Goal: Transaction & Acquisition: Book appointment/travel/reservation

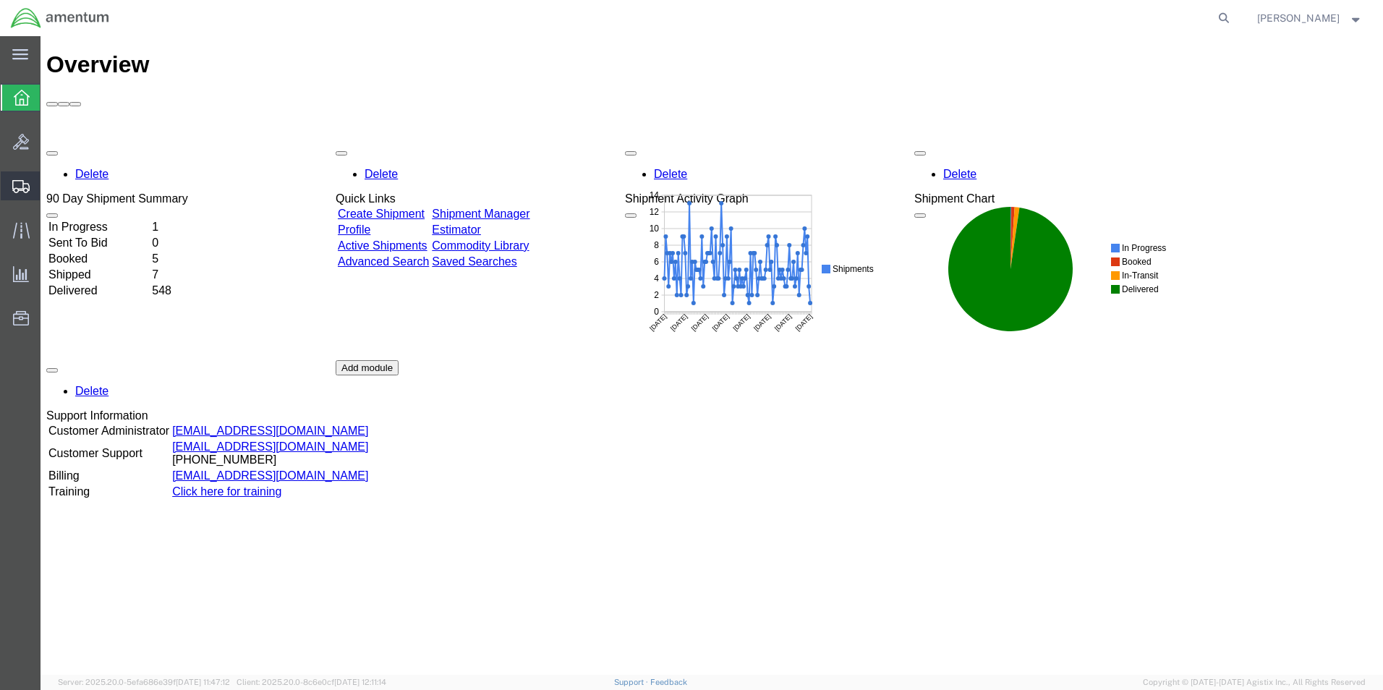
click at [0, 0] on span "Shipment Manager" at bounding box center [0, 0] width 0 height 0
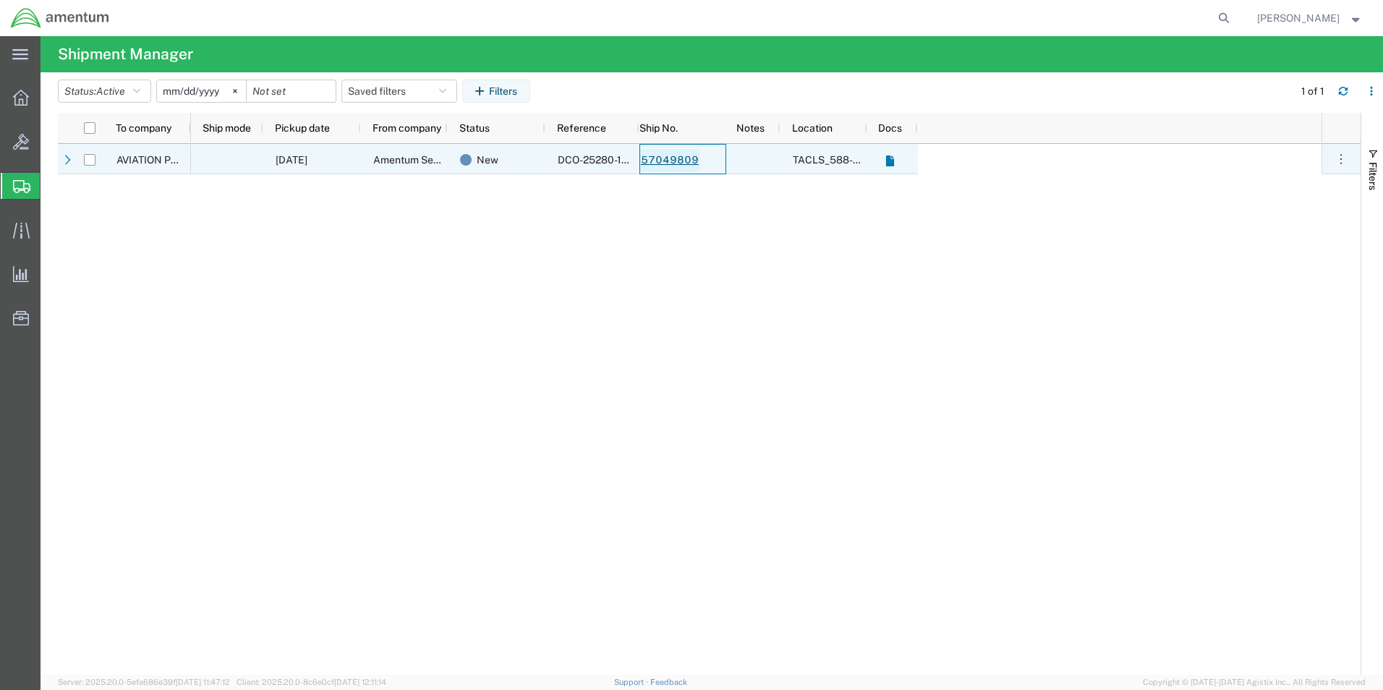
click at [666, 161] on link "57049809" at bounding box center [669, 160] width 59 height 23
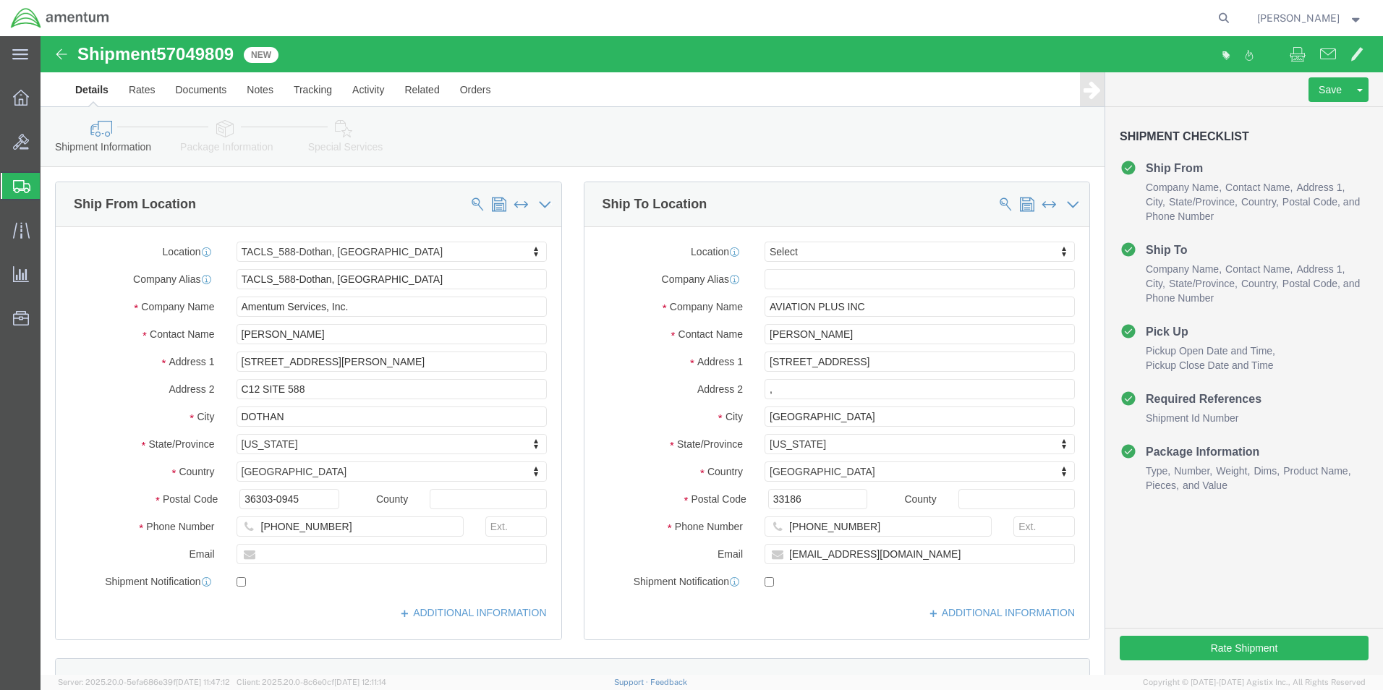
select select "42706"
select select
click button "Rate Shipment"
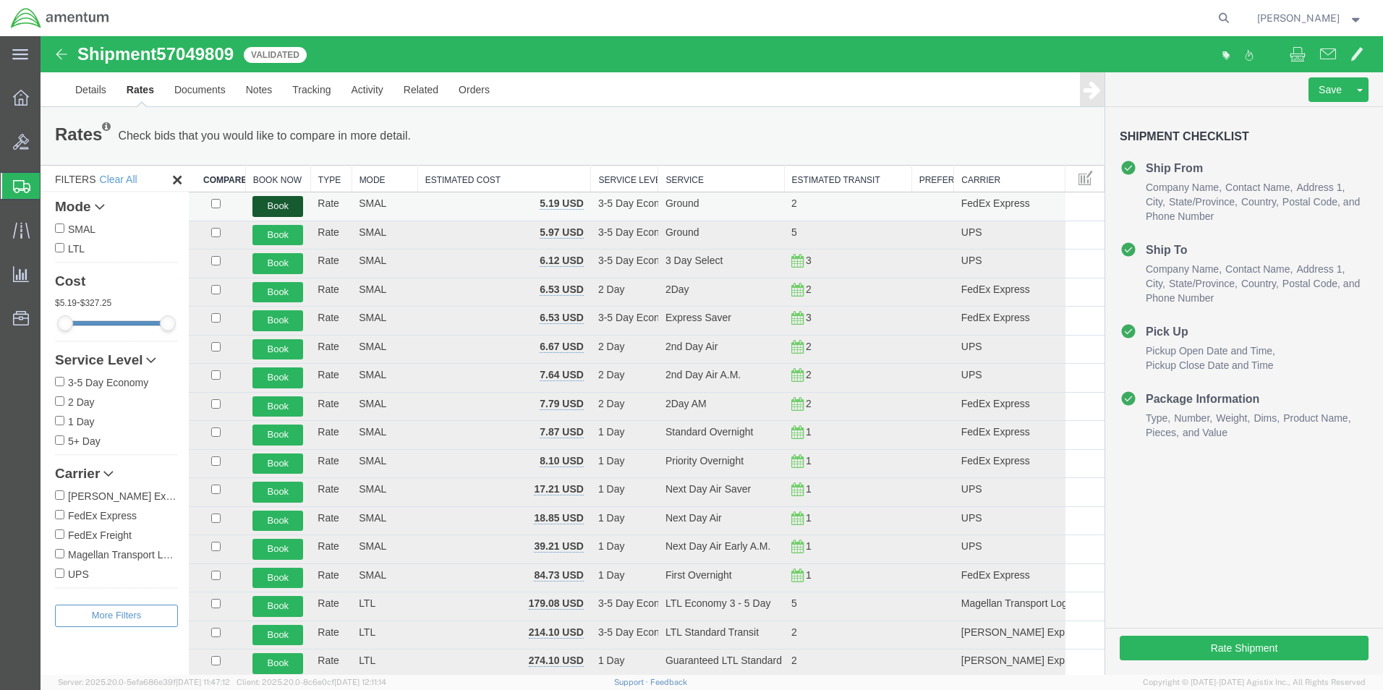
click at [271, 204] on button "Book" at bounding box center [277, 206] width 51 height 21
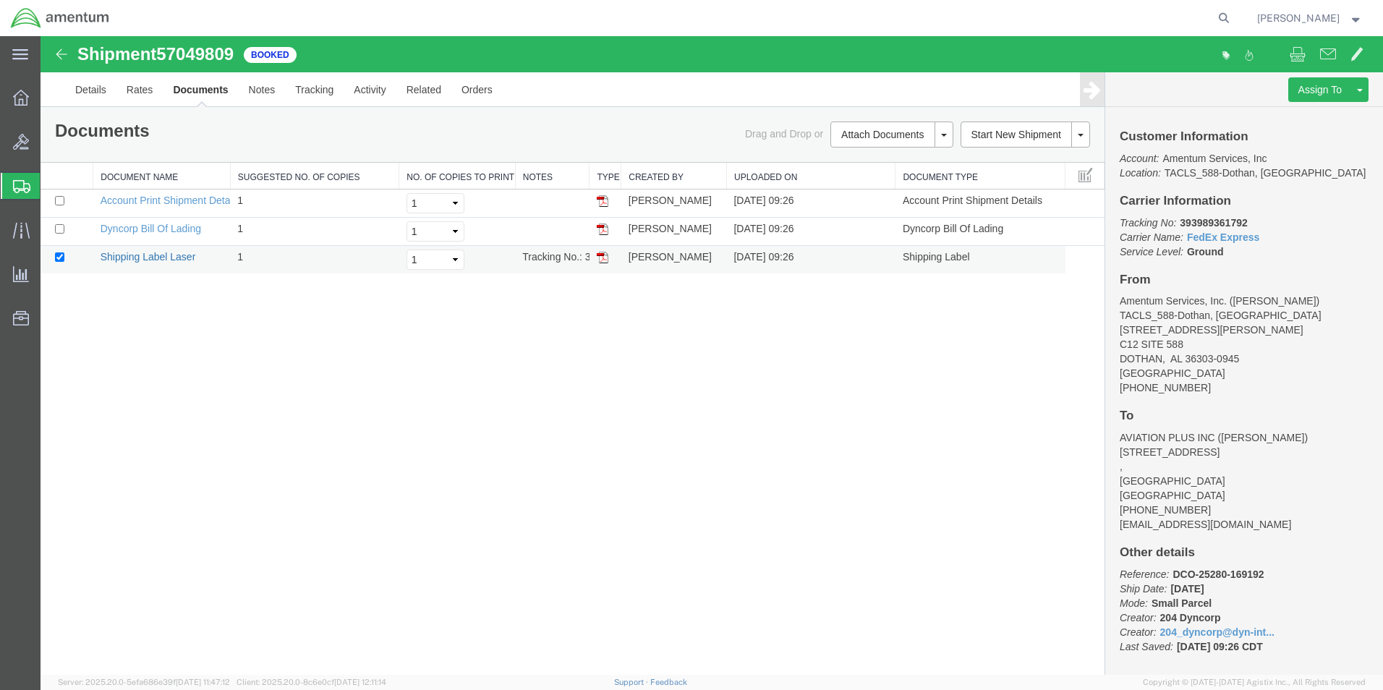
click at [145, 256] on link "Shipping Label Laser" at bounding box center [148, 257] width 95 height 12
